Goal: Find specific page/section: Find specific page/section

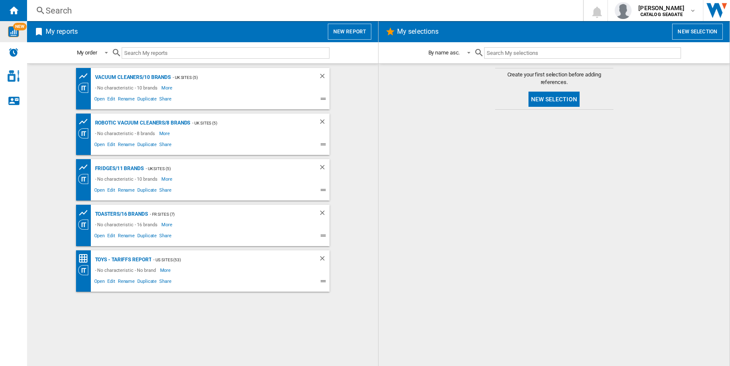
click at [13, 34] on img "WiseCard" at bounding box center [13, 31] width 11 height 11
click at [15, 31] on img "WiseCard" at bounding box center [13, 31] width 11 height 11
click at [126, 170] on div "Fridges/11 brands" at bounding box center [118, 168] width 51 height 11
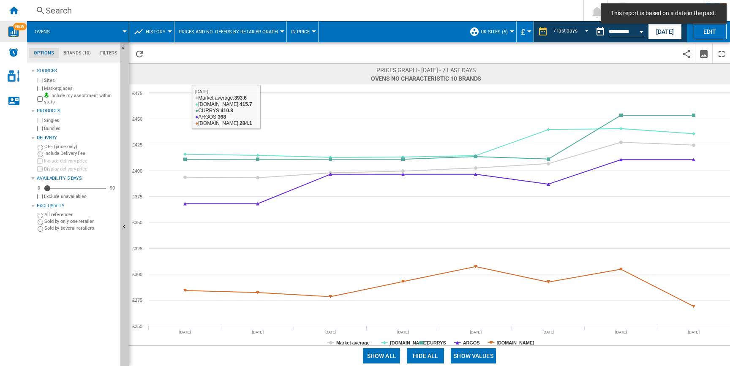
click at [149, 35] on button "History" at bounding box center [158, 31] width 24 height 21
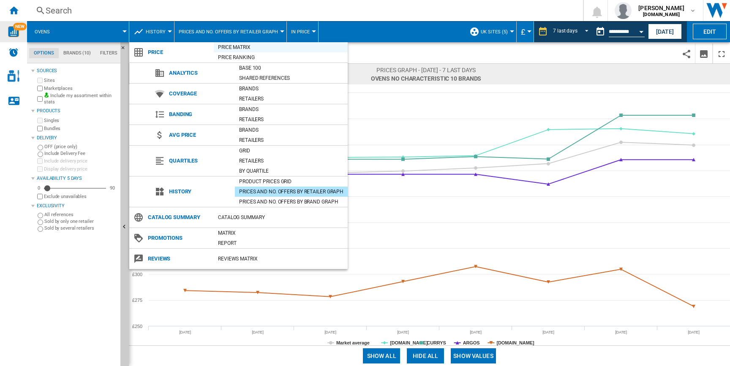
click at [234, 49] on div "Price Matrix" at bounding box center [281, 47] width 134 height 8
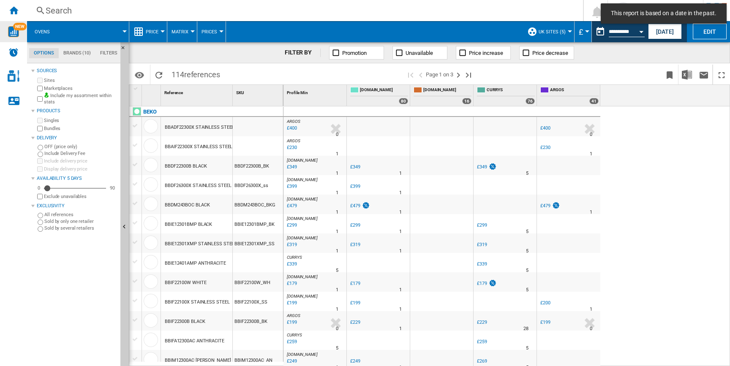
click at [181, 166] on div "BBDF22300B BLACK" at bounding box center [186, 166] width 42 height 19
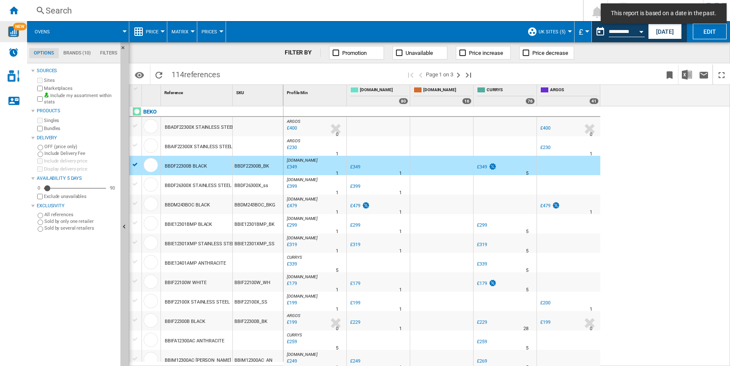
click at [181, 166] on div "BBDF22300B BLACK" at bounding box center [186, 166] width 42 height 19
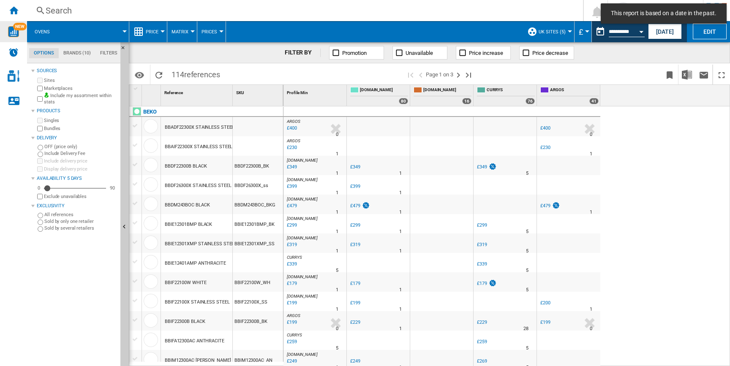
click at [181, 166] on div "BBDF22300B BLACK" at bounding box center [186, 166] width 42 height 19
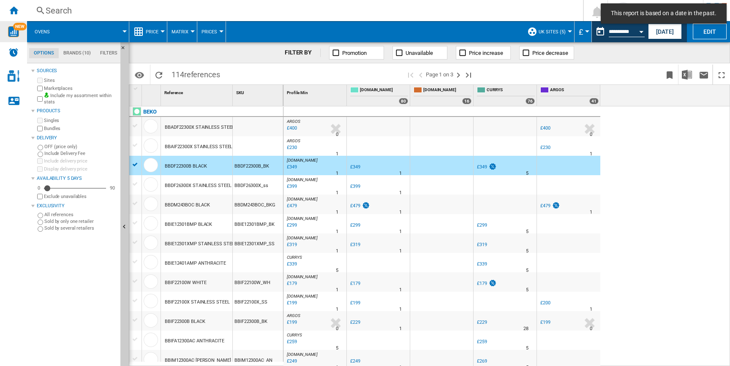
click at [193, 165] on div "BBDF22300B BLACK" at bounding box center [186, 166] width 42 height 19
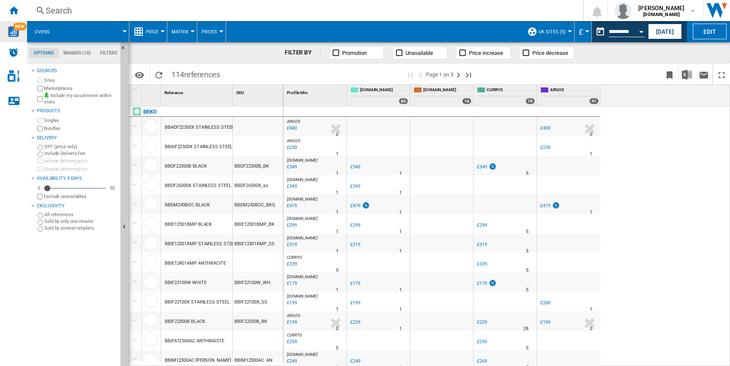
drag, startPoint x: 208, startPoint y: 166, endPoint x: 174, endPoint y: 164, distance: 33.8
click at [174, 164] on div "BBDF22300B BLACK" at bounding box center [196, 165] width 71 height 19
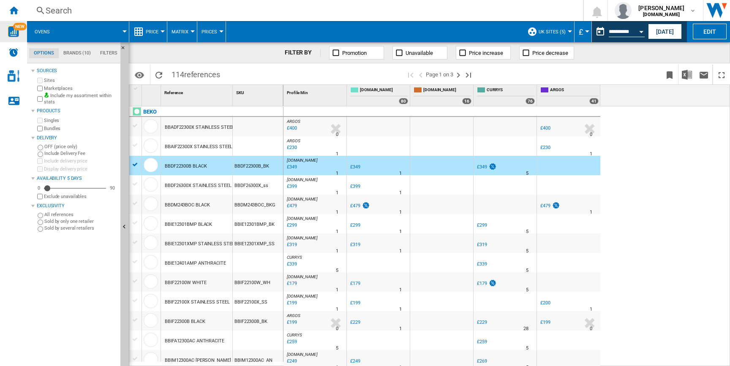
click at [19, 31] on div "NEW" at bounding box center [13, 31] width 27 height 11
